Goal: Task Accomplishment & Management: Manage account settings

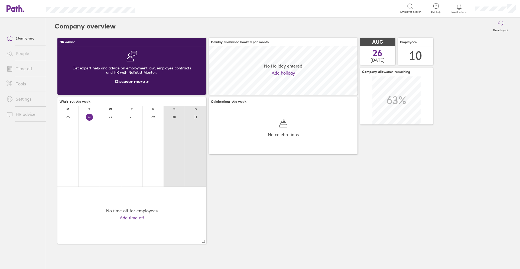
scroll to position [48, 149]
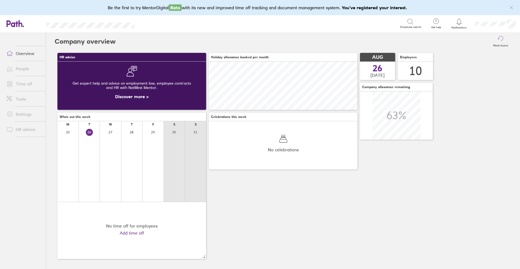
click at [22, 67] on link "People" at bounding box center [24, 68] width 44 height 11
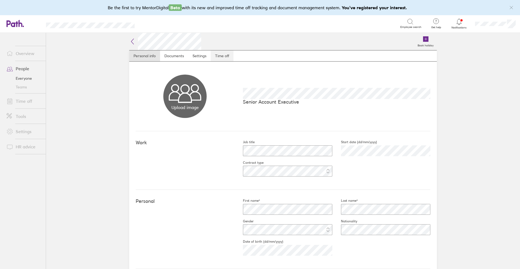
click at [217, 55] on link "Time off" at bounding box center [222, 55] width 23 height 11
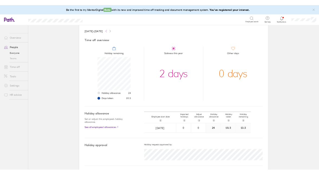
scroll to position [33, 0]
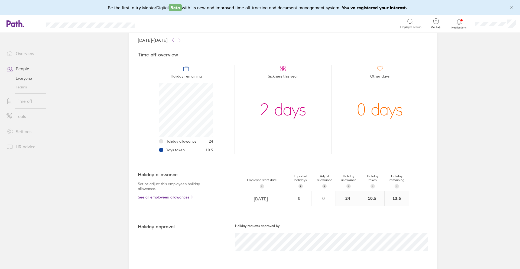
click at [21, 102] on link "Time off" at bounding box center [24, 101] width 44 height 11
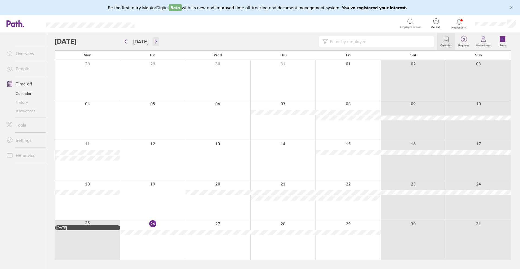
click at [154, 42] on icon "button" at bounding box center [156, 41] width 4 height 4
